Goal: Task Accomplishment & Management: Manage account settings

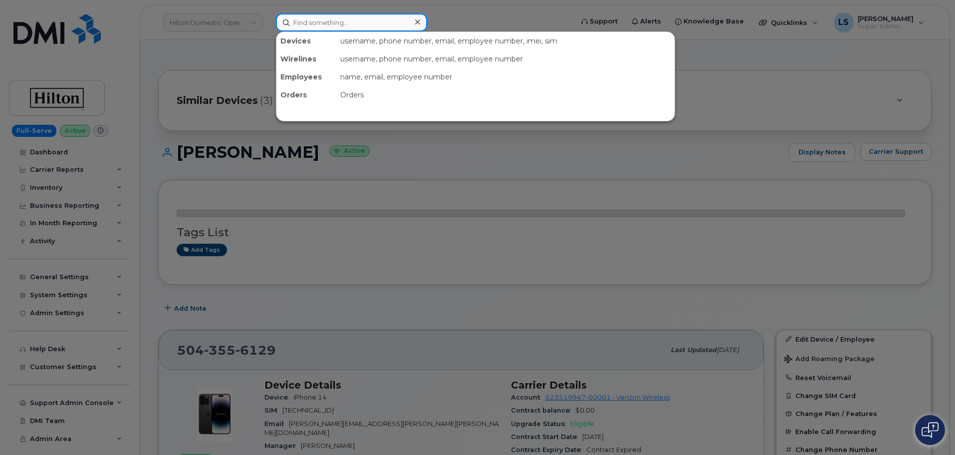
click at [329, 23] on input at bounding box center [351, 22] width 151 height 18
paste input "9013551478"
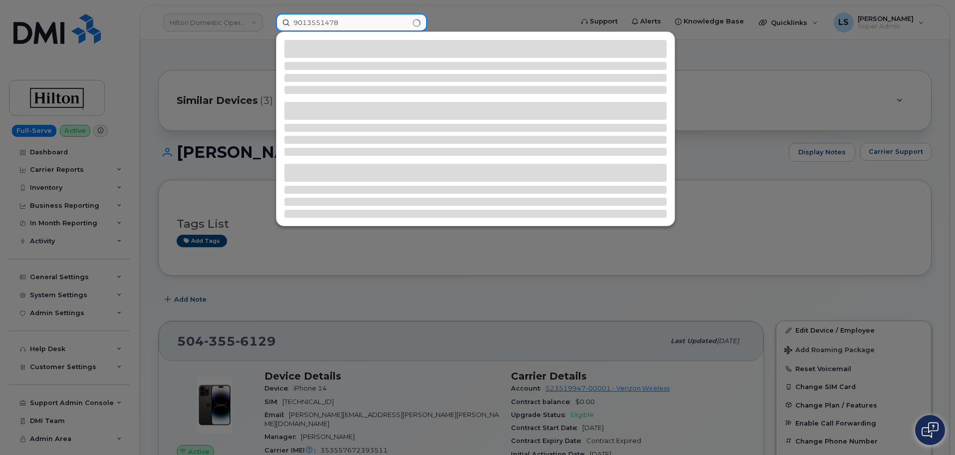
type input "9013551478"
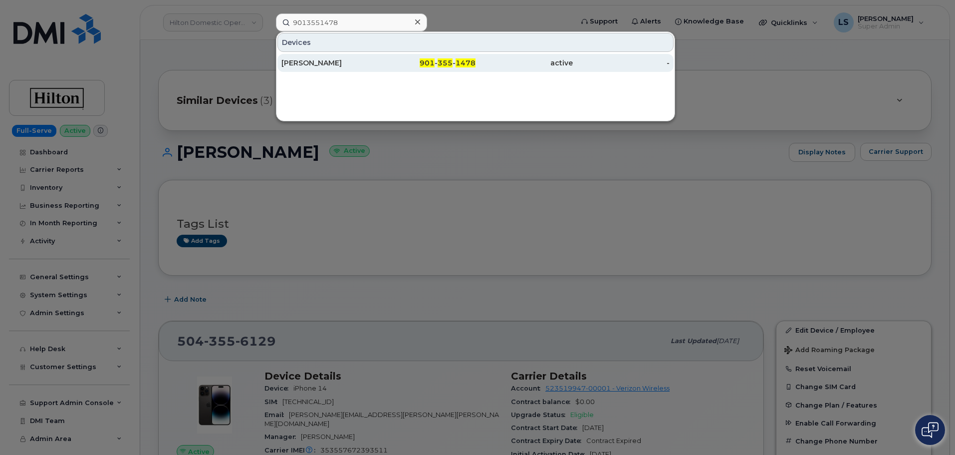
click at [348, 62] on div "Christina Palilla" at bounding box center [329, 63] width 97 height 10
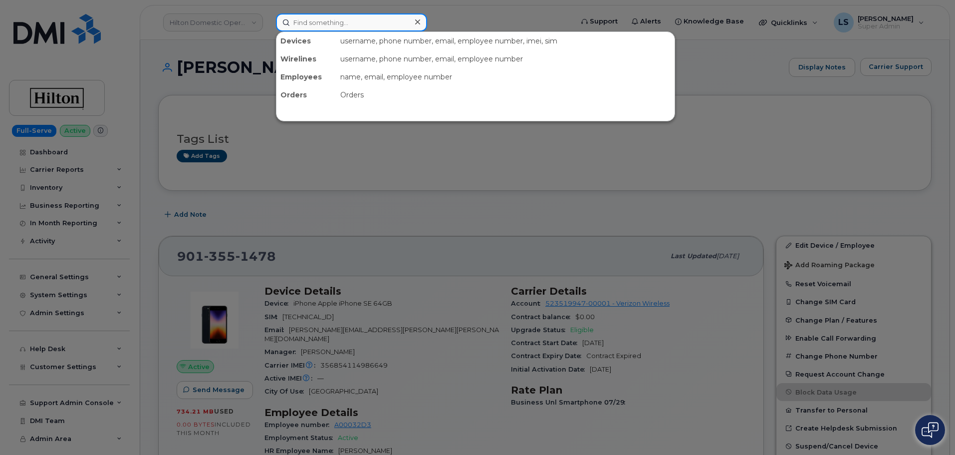
click at [355, 20] on input at bounding box center [351, 22] width 151 height 18
paste input "297509"
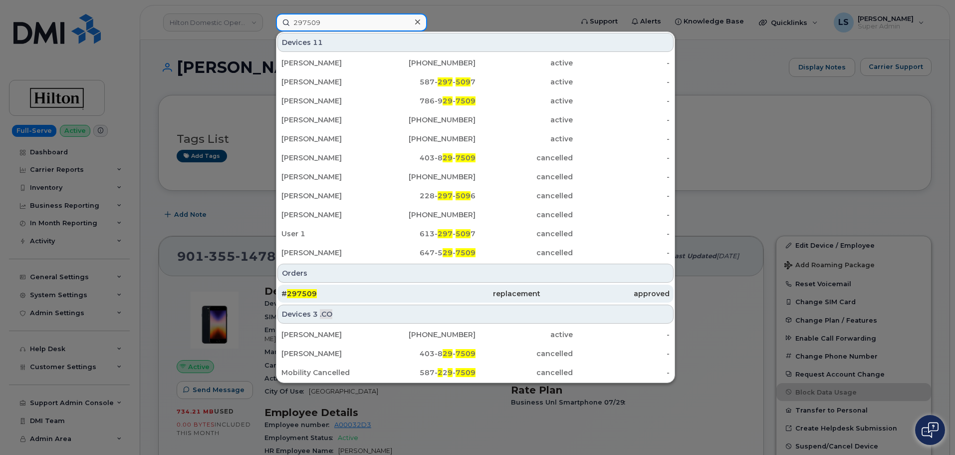
type input "297509"
click at [330, 292] on div "# 297509" at bounding box center [345, 293] width 129 height 10
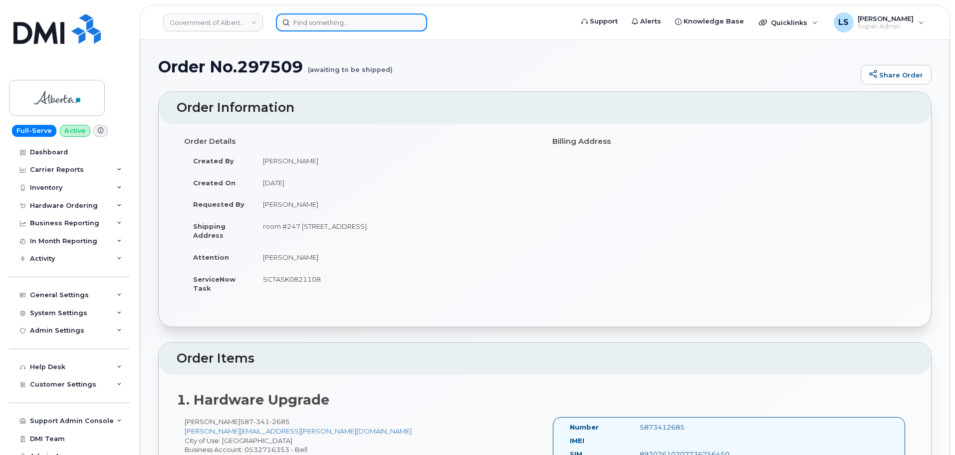
click at [372, 18] on input at bounding box center [351, 22] width 151 height 18
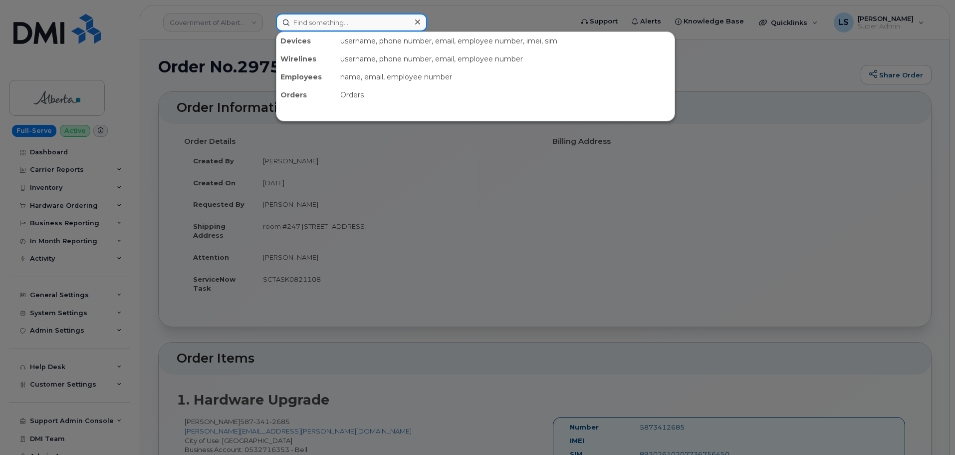
paste input "8439742922"
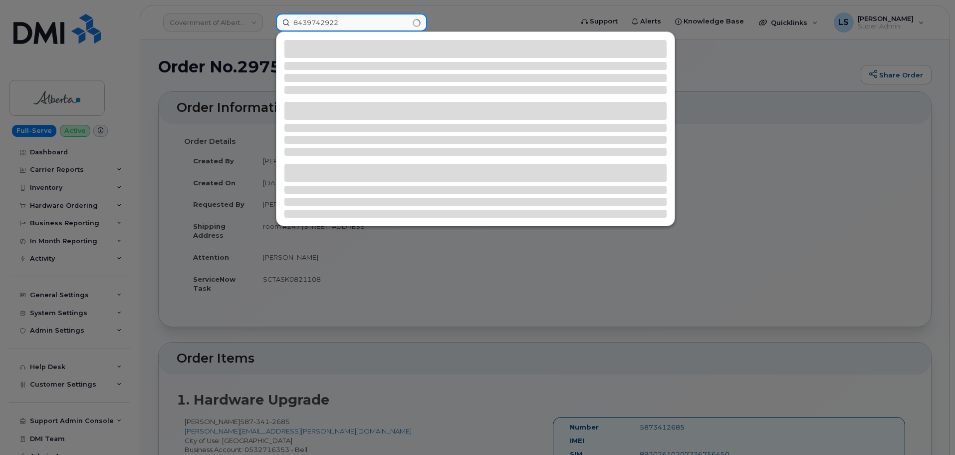
type input "8439742922"
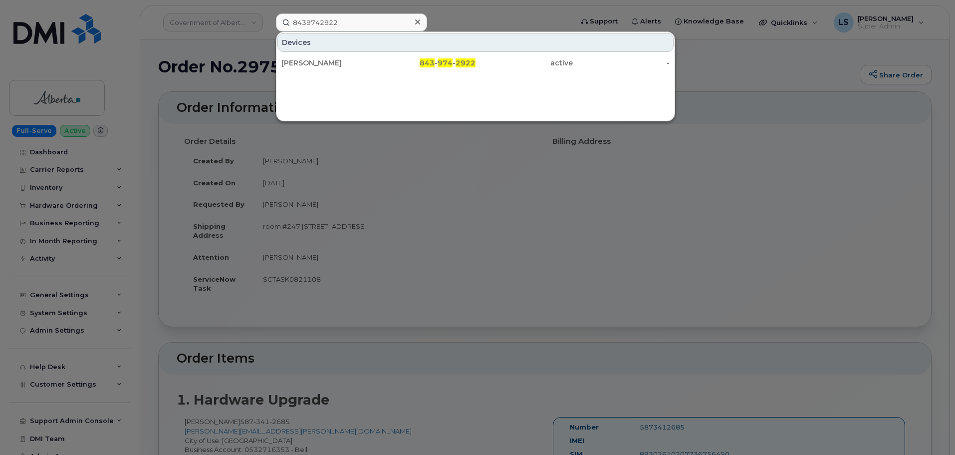
drag, startPoint x: 327, startPoint y: 66, endPoint x: 336, endPoint y: 2, distance: 64.5
click at [327, 66] on div "DAMON PENDERGRASS" at bounding box center [329, 63] width 97 height 10
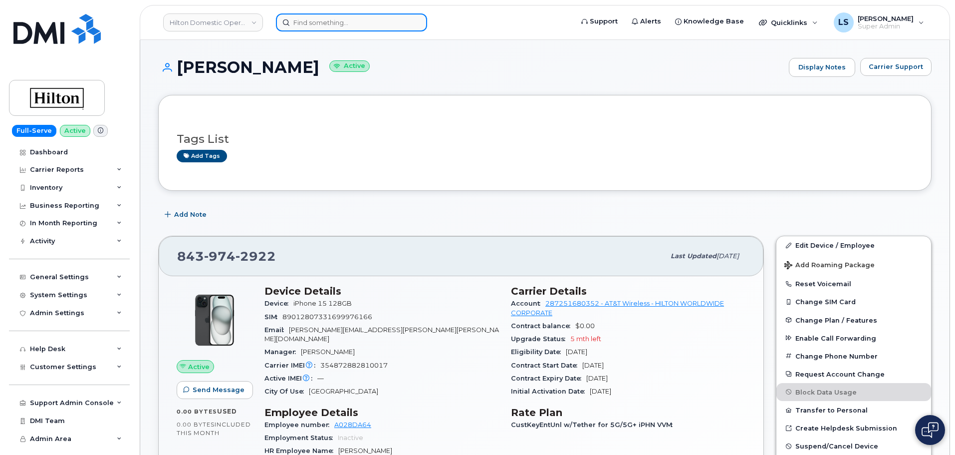
click at [379, 16] on input at bounding box center [351, 22] width 151 height 18
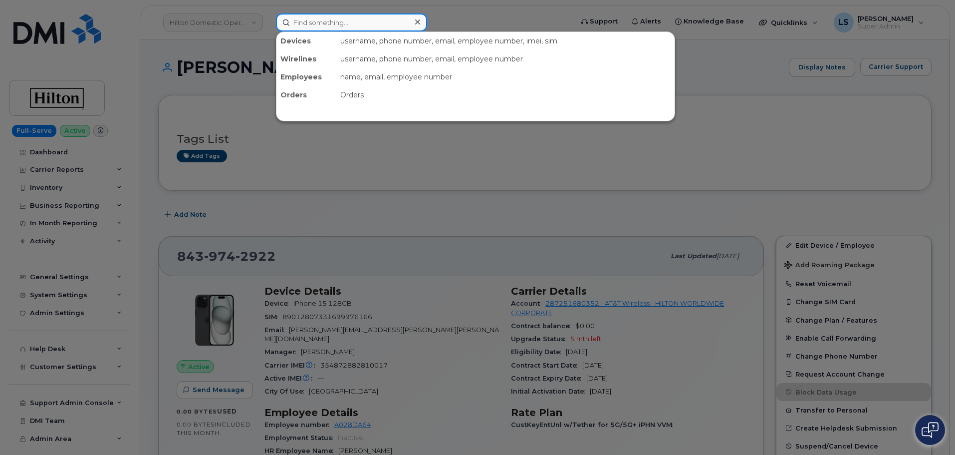
paste input "[PERSON_NAME]"
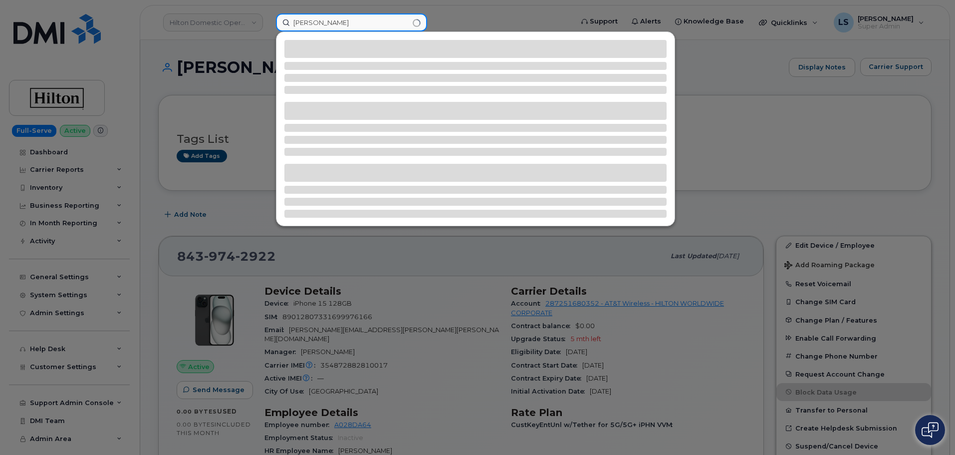
type input "[PERSON_NAME]"
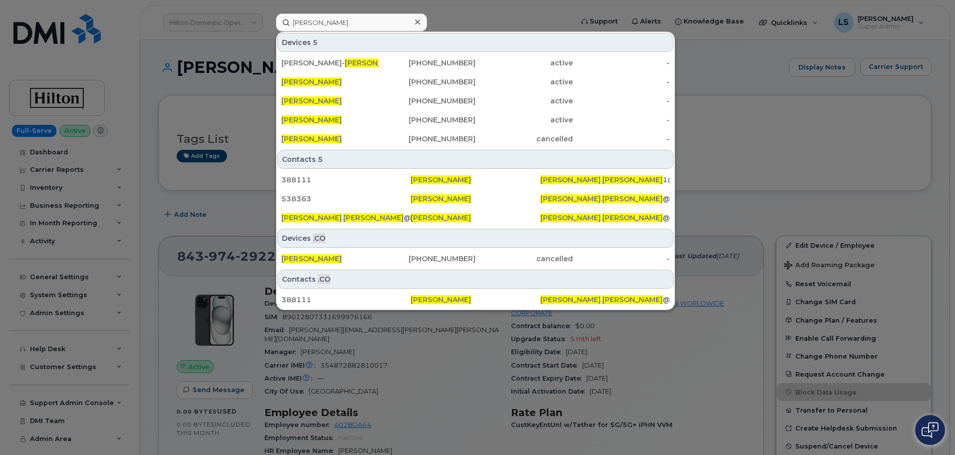
click at [417, 22] on icon at bounding box center [417, 21] width 5 height 5
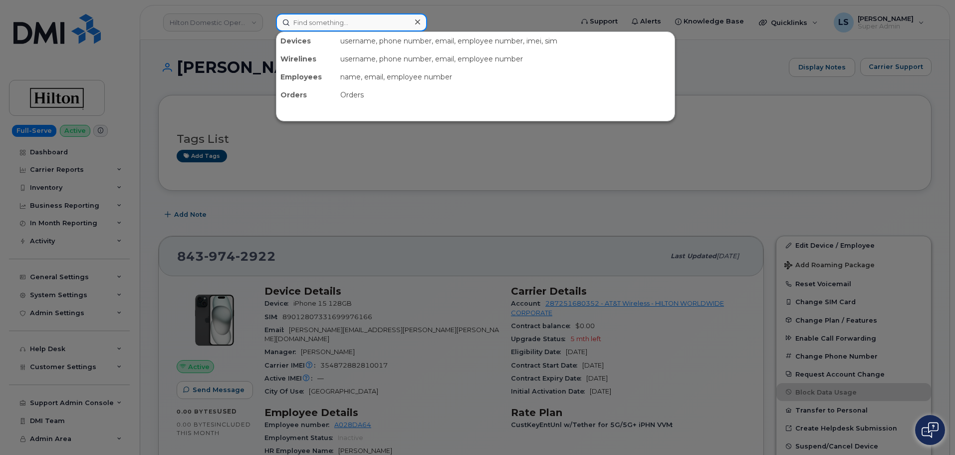
click at [321, 15] on input at bounding box center [351, 22] width 151 height 18
paste input "[PERSON_NAME][EMAIL_ADDRESS][PERSON_NAME][DOMAIN_NAME]"
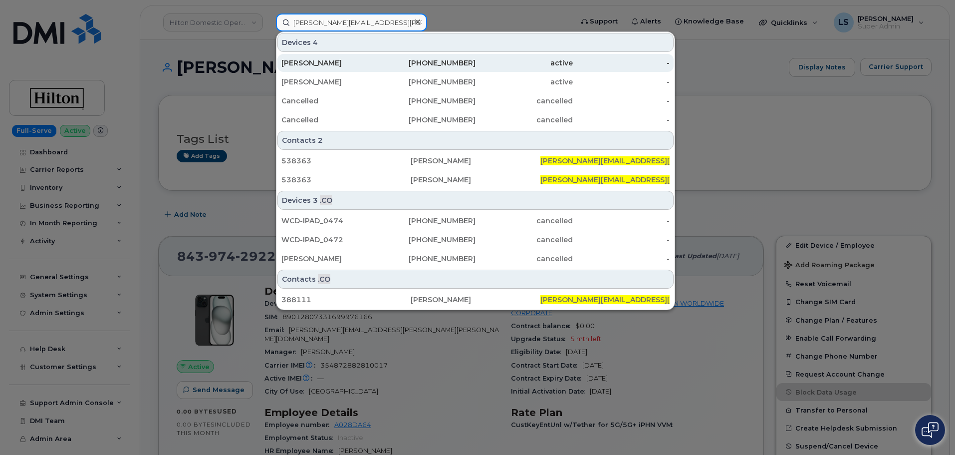
type input "[PERSON_NAME][EMAIL_ADDRESS][PERSON_NAME][DOMAIN_NAME]"
click at [379, 68] on div "[PERSON_NAME]" at bounding box center [427, 63] width 97 height 18
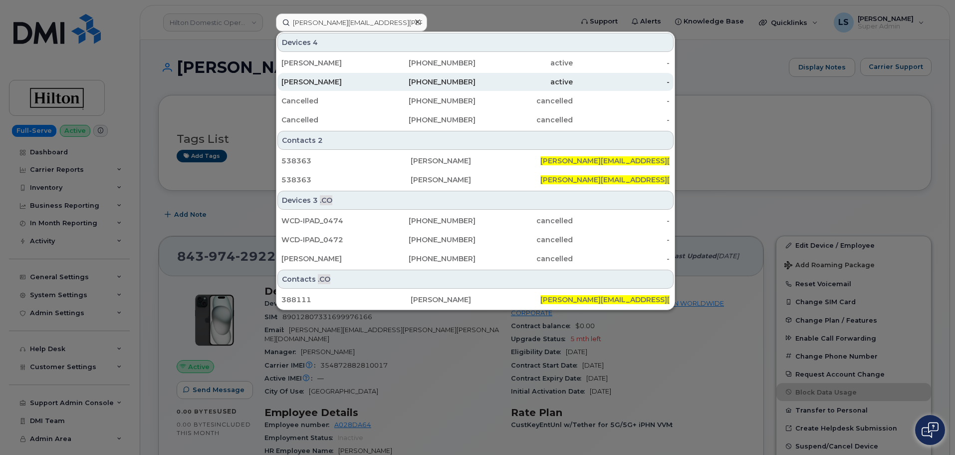
click at [335, 85] on div "ALEXANDRE BEAUDOIN" at bounding box center [329, 82] width 97 height 10
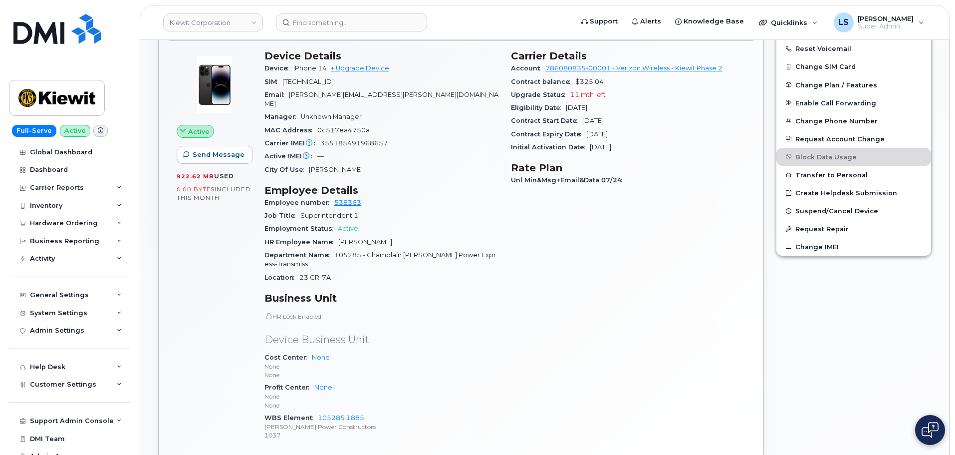
scroll to position [249, 0]
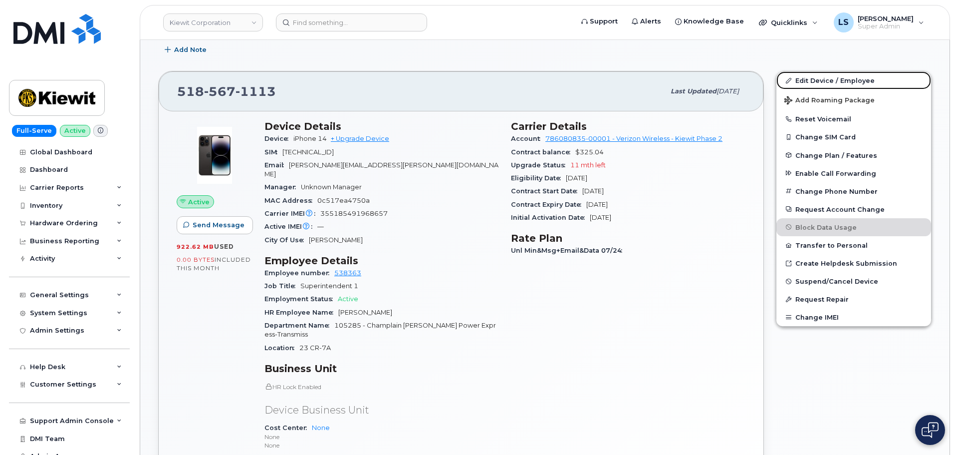
drag, startPoint x: 805, startPoint y: 83, endPoint x: 185, endPoint y: 169, distance: 626.1
click at [805, 83] on link "Edit Device / Employee" at bounding box center [853, 80] width 155 height 18
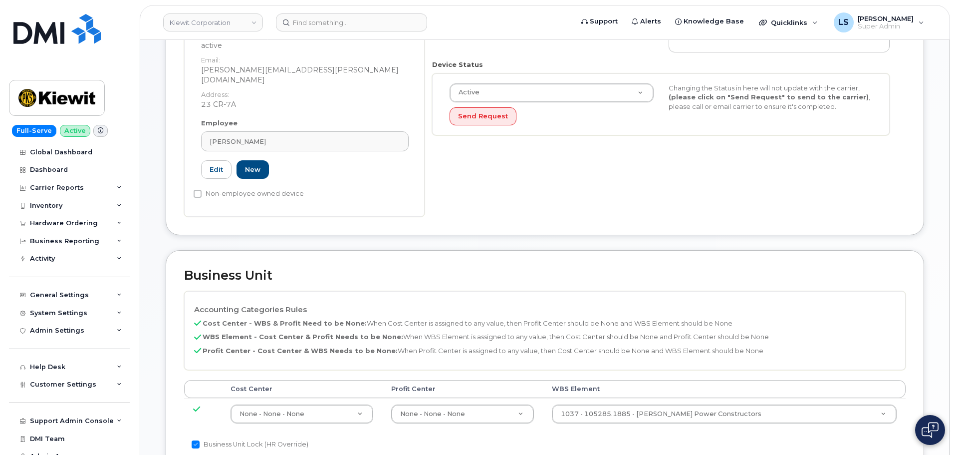
scroll to position [299, 0]
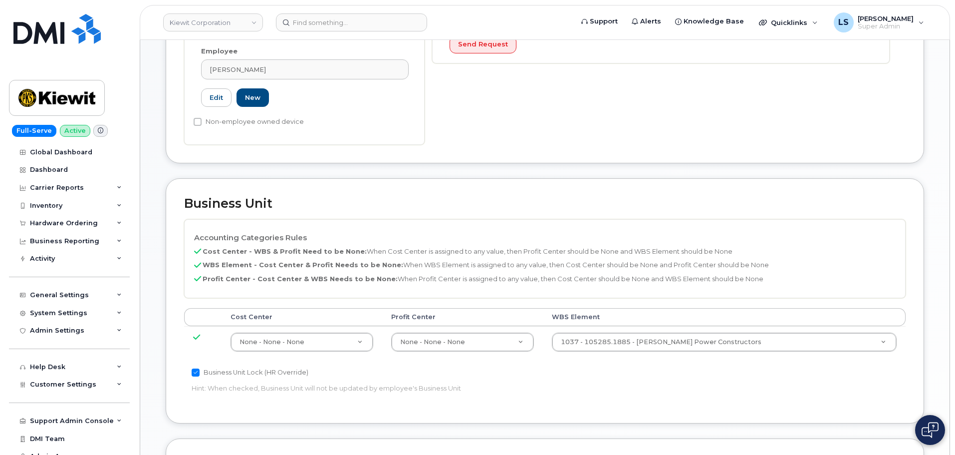
click at [619, 326] on td "1037 - 105285.1885 - Kiewit Power Constructors 29959503" at bounding box center [724, 341] width 363 height 31
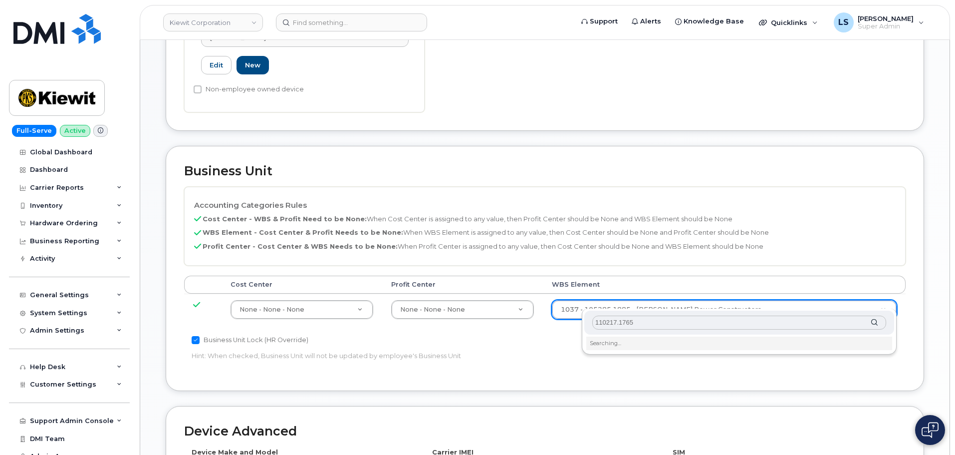
scroll to position [349, 0]
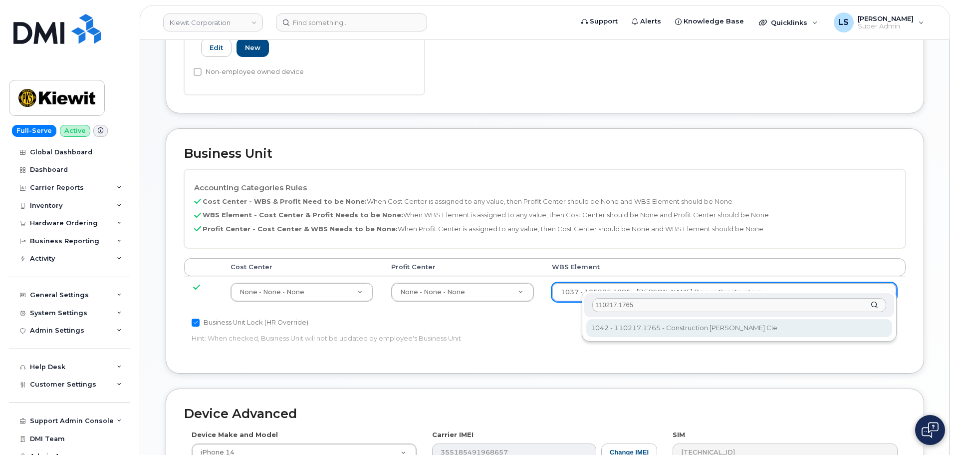
type input "110217.1765"
type input "33615466"
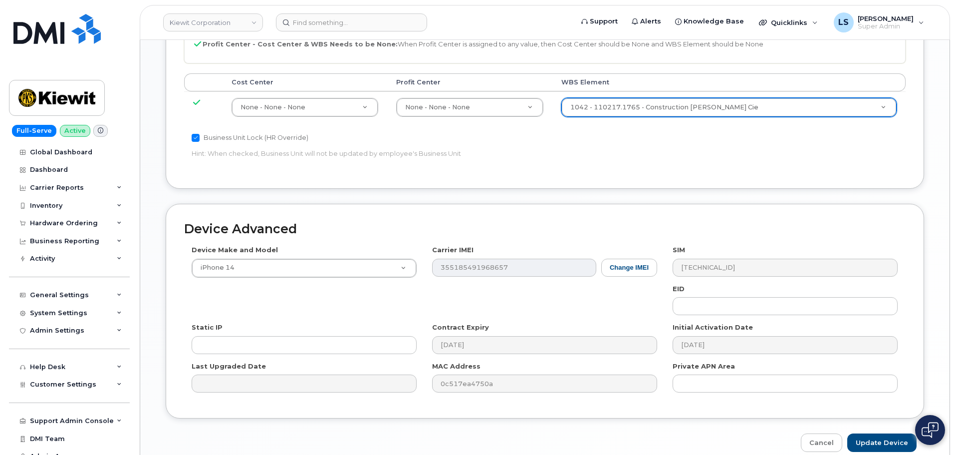
scroll to position [571, 0]
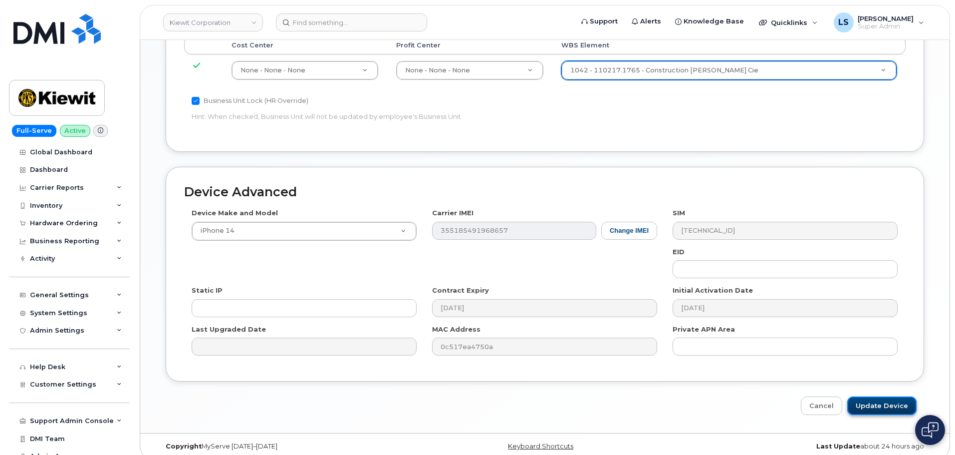
click at [858, 396] on input "Update Device" at bounding box center [881, 405] width 69 height 18
type input "Saving..."
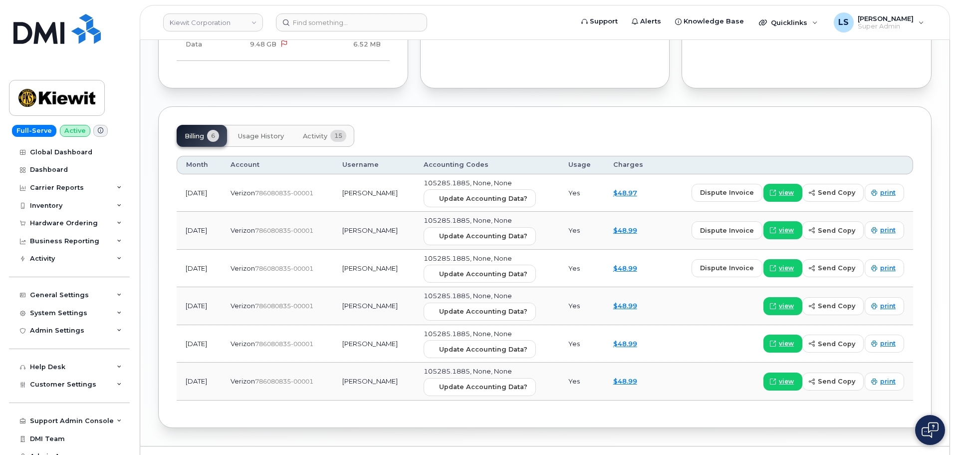
scroll to position [1133, 0]
